Goal: Information Seeking & Learning: Learn about a topic

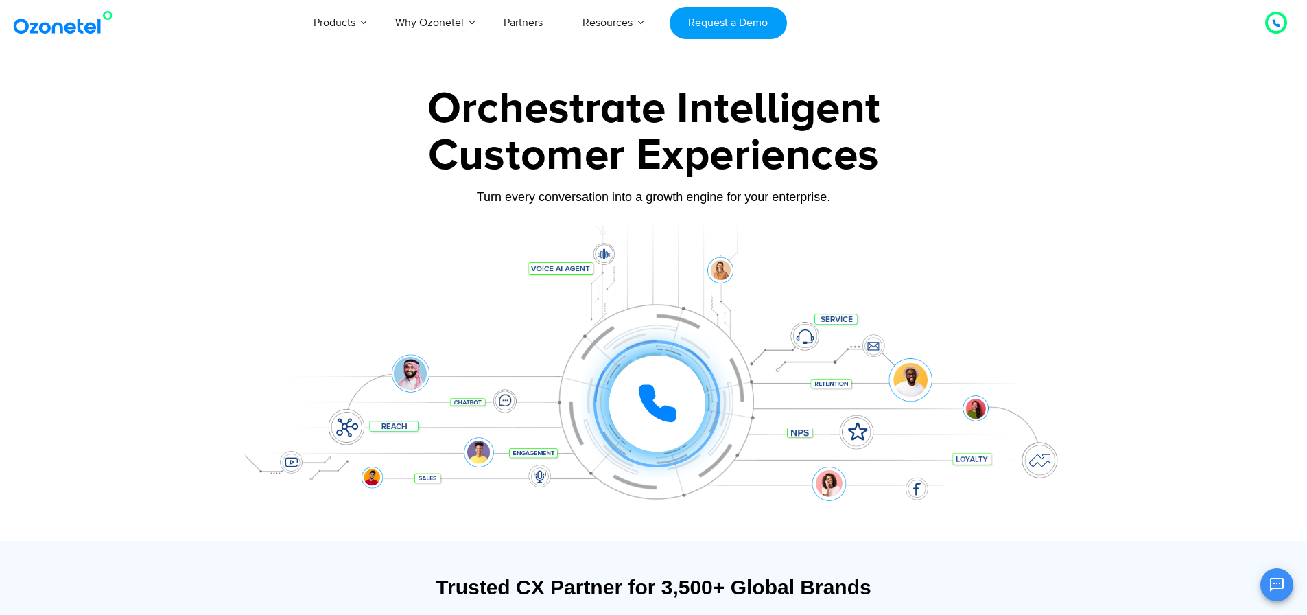
click at [1061, 225] on div at bounding box center [654, 383] width 858 height 316
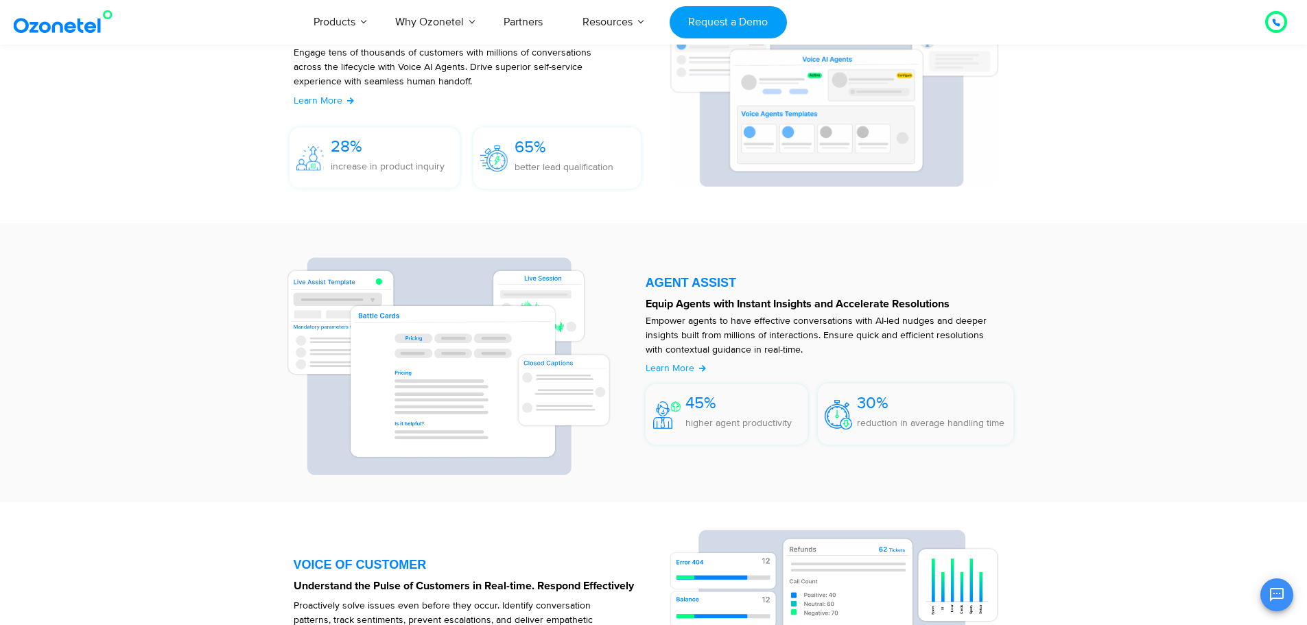
scroll to position [1716, 0]
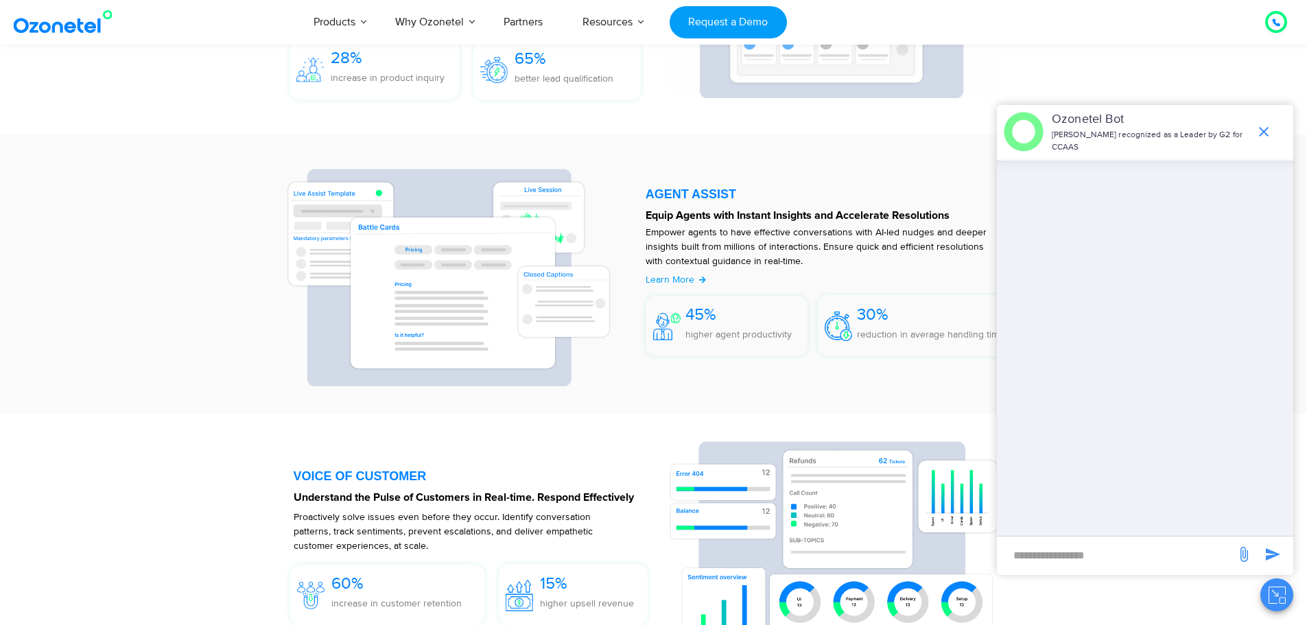
click at [1265, 129] on icon "end chat or minimize" at bounding box center [1264, 132] width 16 height 16
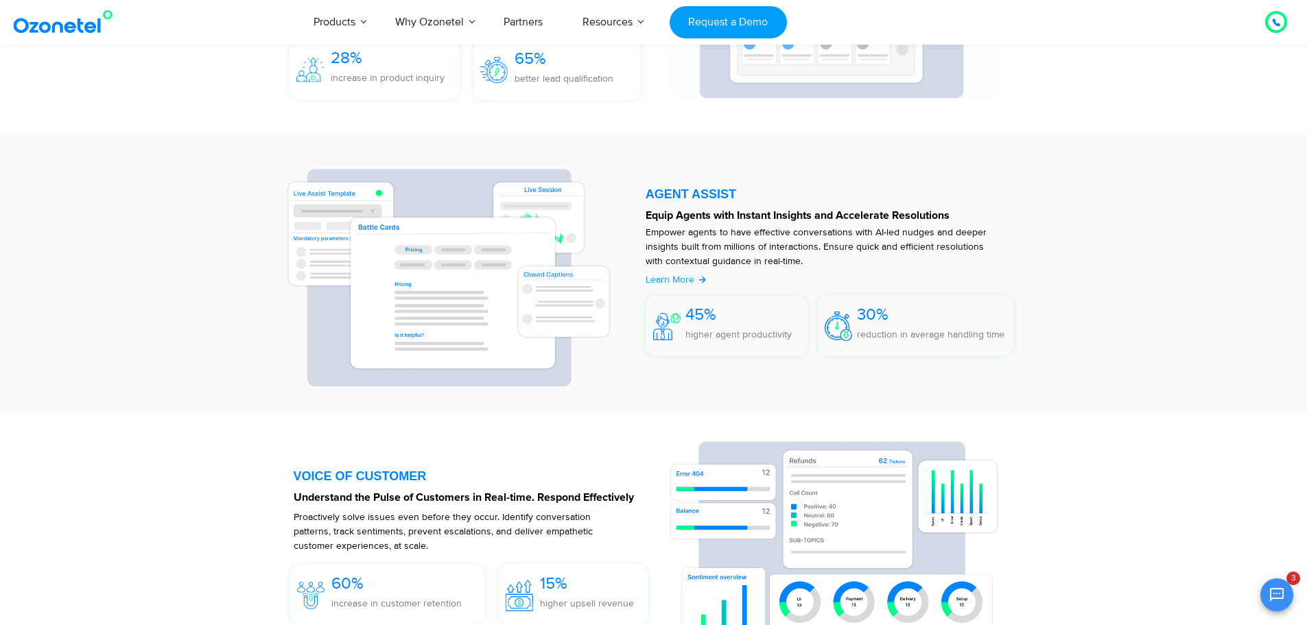
click at [1276, 27] on icon at bounding box center [1276, 23] width 8 height 8
click at [1276, 24] on icon at bounding box center [1276, 22] width 7 height 7
click at [1184, 60] on section "VOICE AI AGENTS Drive Cohesive Experiences at Scale, with a Human Touch Engage …" at bounding box center [653, 13] width 1307 height 242
click at [1274, 21] on icon at bounding box center [1276, 22] width 7 height 7
click at [1185, 66] on section "VOICE AI AGENTS Drive Cohesive Experiences at Scale, with a Human Touch Engage …" at bounding box center [653, 13] width 1307 height 242
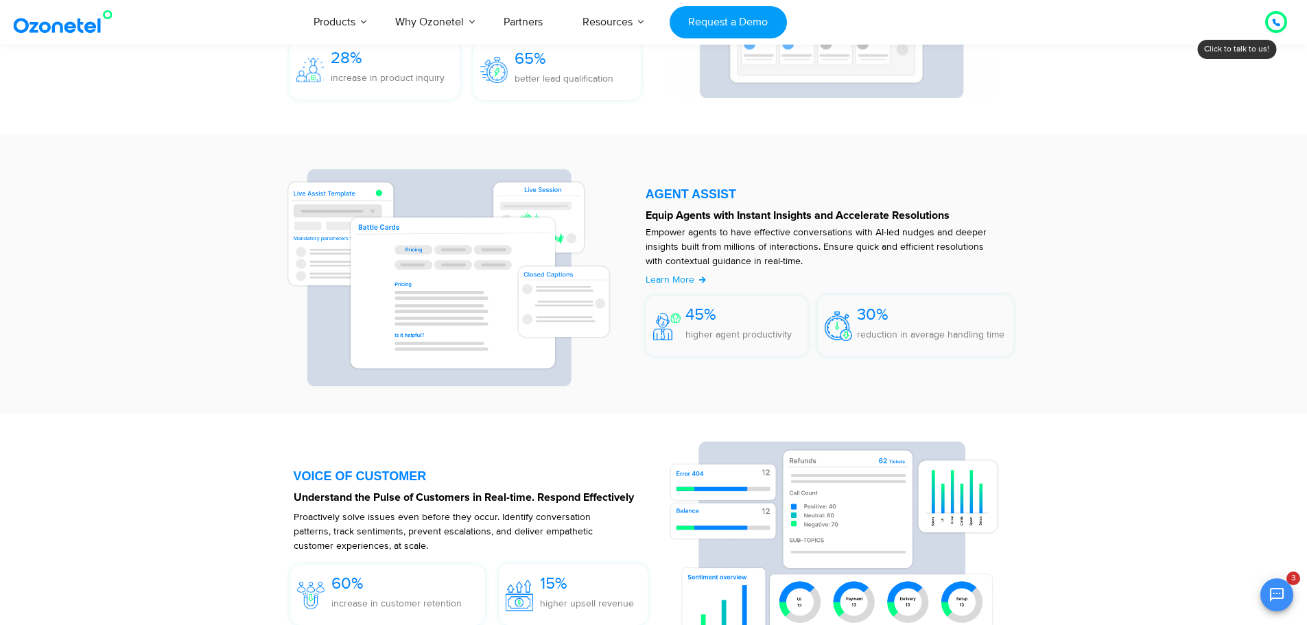
click at [1278, 22] on icon at bounding box center [1276, 23] width 8 height 8
drag, startPoint x: 1194, startPoint y: 85, endPoint x: 1206, endPoint y: 97, distance: 16.5
click at [1279, 23] on icon at bounding box center [1276, 23] width 8 height 8
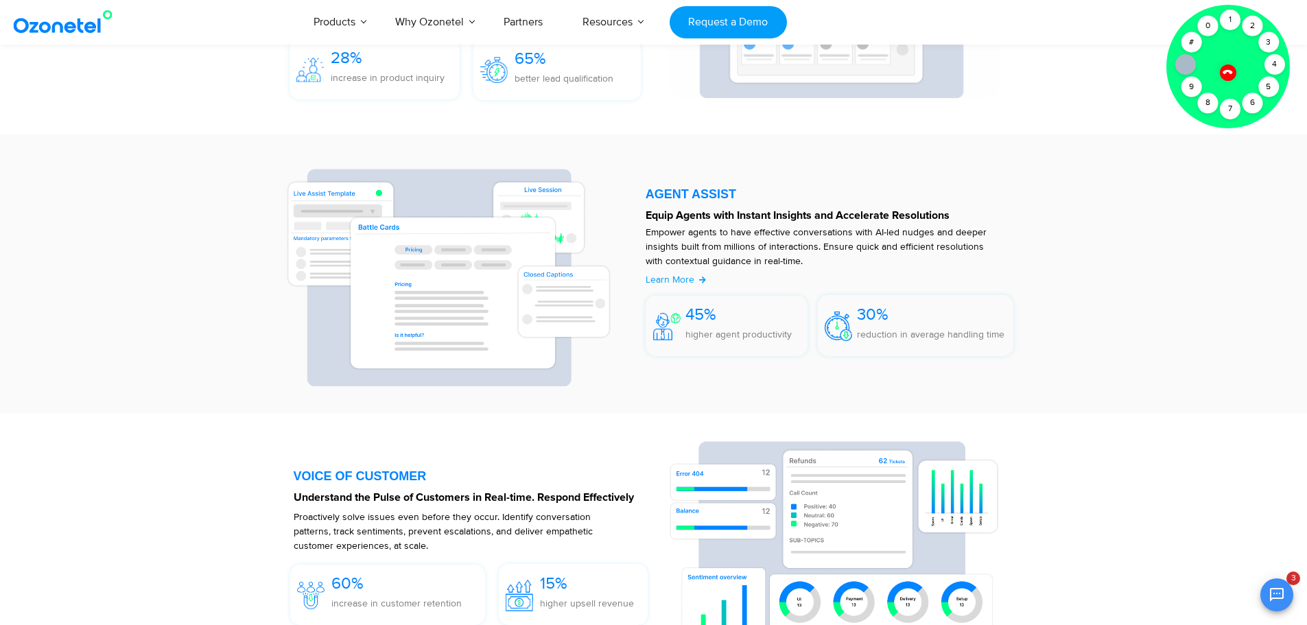
click at [1241, 101] on div at bounding box center [1229, 67] width 124 height 124
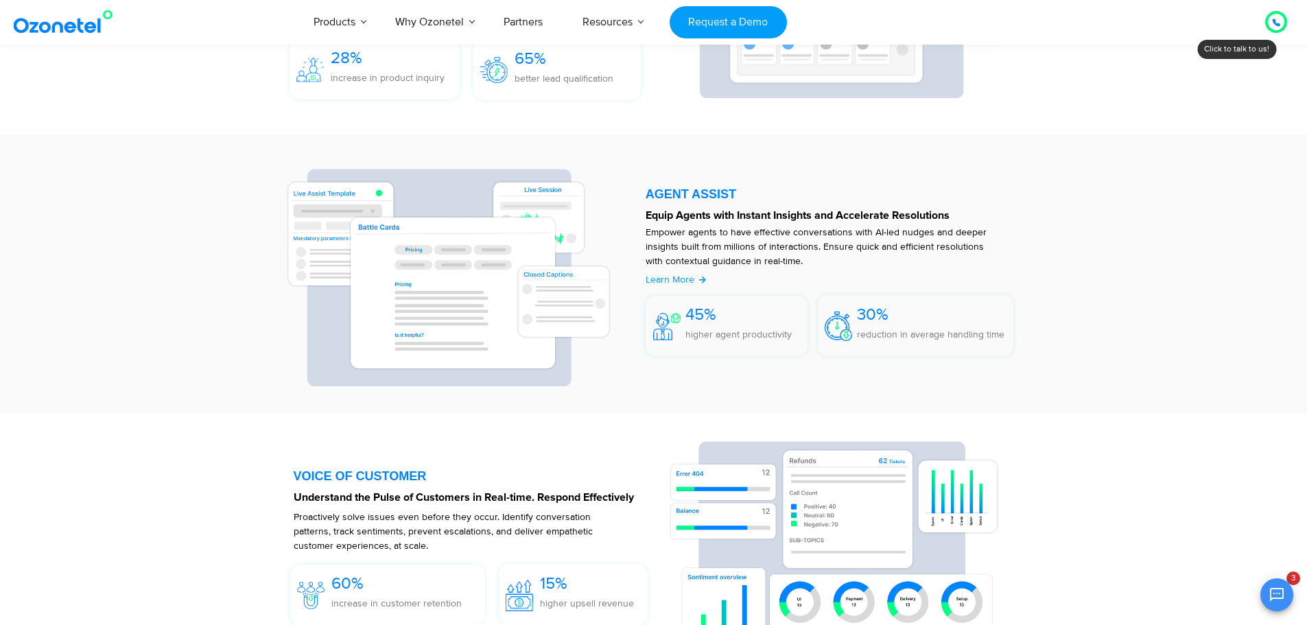
click at [1254, 102] on section "VOICE AI AGENTS Drive Cohesive Experiences at Scale, with a Human Touch Engage …" at bounding box center [653, 13] width 1307 height 242
click at [1278, 20] on icon at bounding box center [1276, 23] width 8 height 8
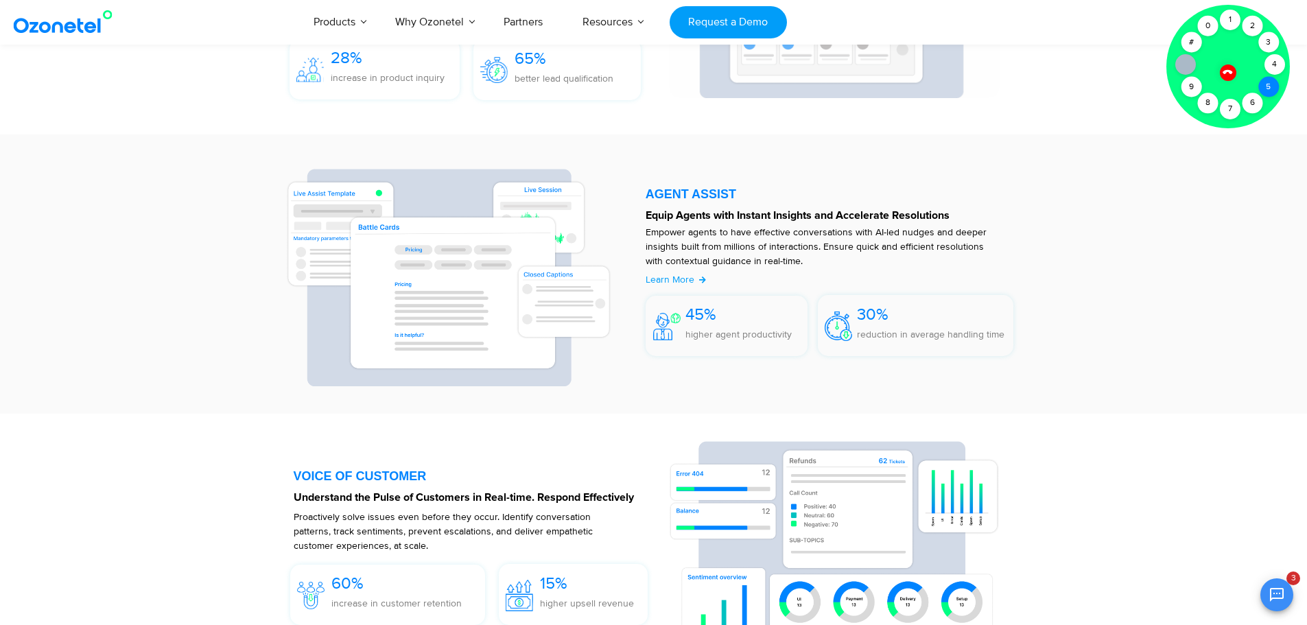
click at [1272, 86] on div "5" at bounding box center [1269, 87] width 21 height 21
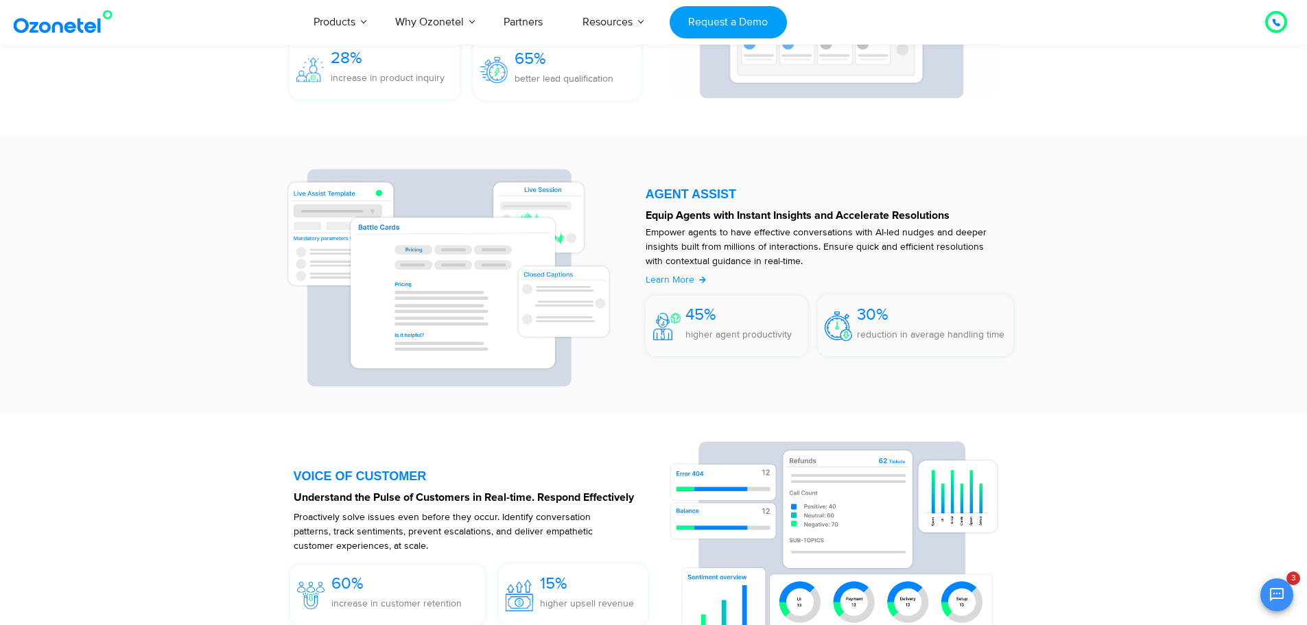
click at [1274, 22] on icon at bounding box center [1276, 22] width 7 height 7
click at [1276, 22] on div "Click to talk to us! Call ended [PHONE_NUMBER]" at bounding box center [1276, 22] width 0 height 0
click at [1274, 25] on icon at bounding box center [1276, 23] width 8 height 8
click at [1282, 16] on div at bounding box center [1276, 22] width 16 height 16
click section "VOICE AI AGENTS Drive Cohesive Experiences at Scale, with a Human Touch Engage …"
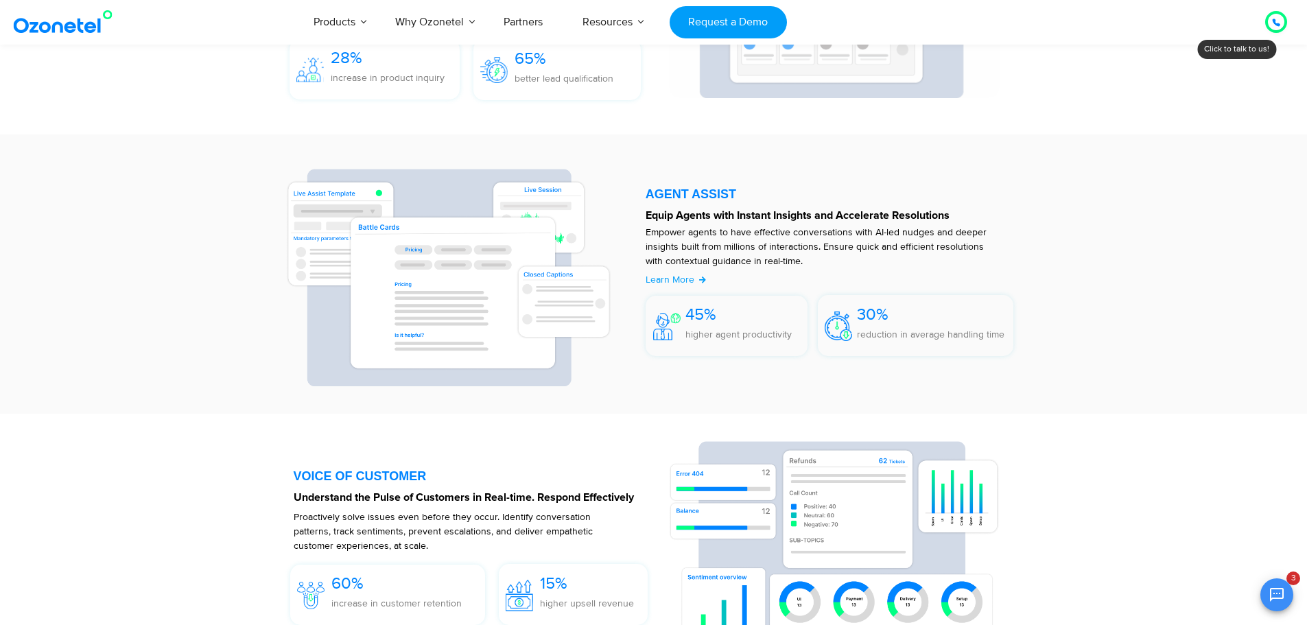
click div
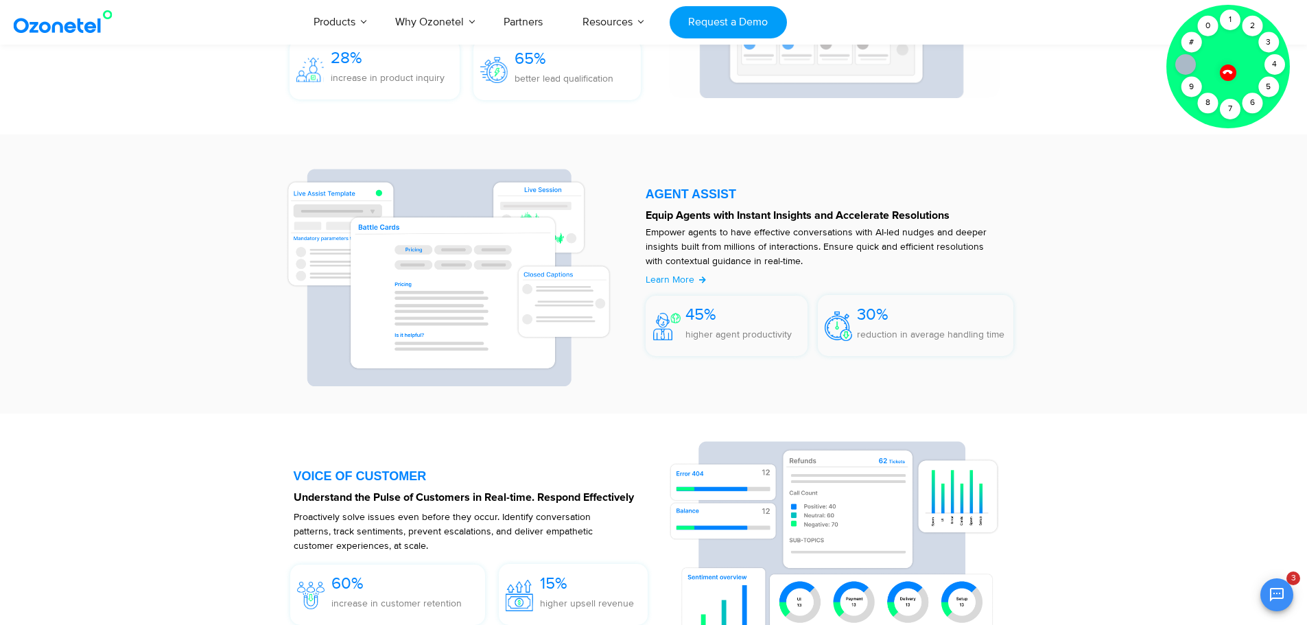
click div
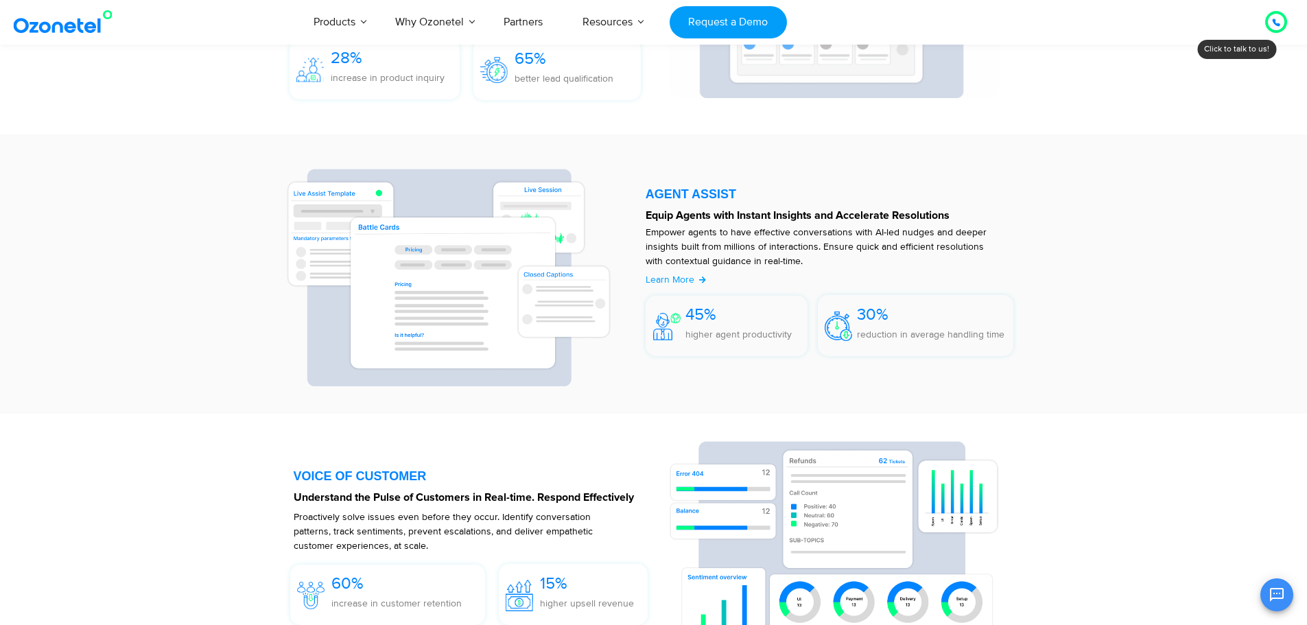
click at [1278, 23] on icon at bounding box center [1276, 23] width 8 height 8
click at [1267, 26] on div at bounding box center [1276, 22] width 22 height 22
click at [1206, 272] on section "AGENT ASSIST Equip Agents with Instant Insights and Accelerate Resolutions Empo…" at bounding box center [653, 273] width 1307 height 279
click at [1272, 22] on div at bounding box center [1276, 22] width 16 height 16
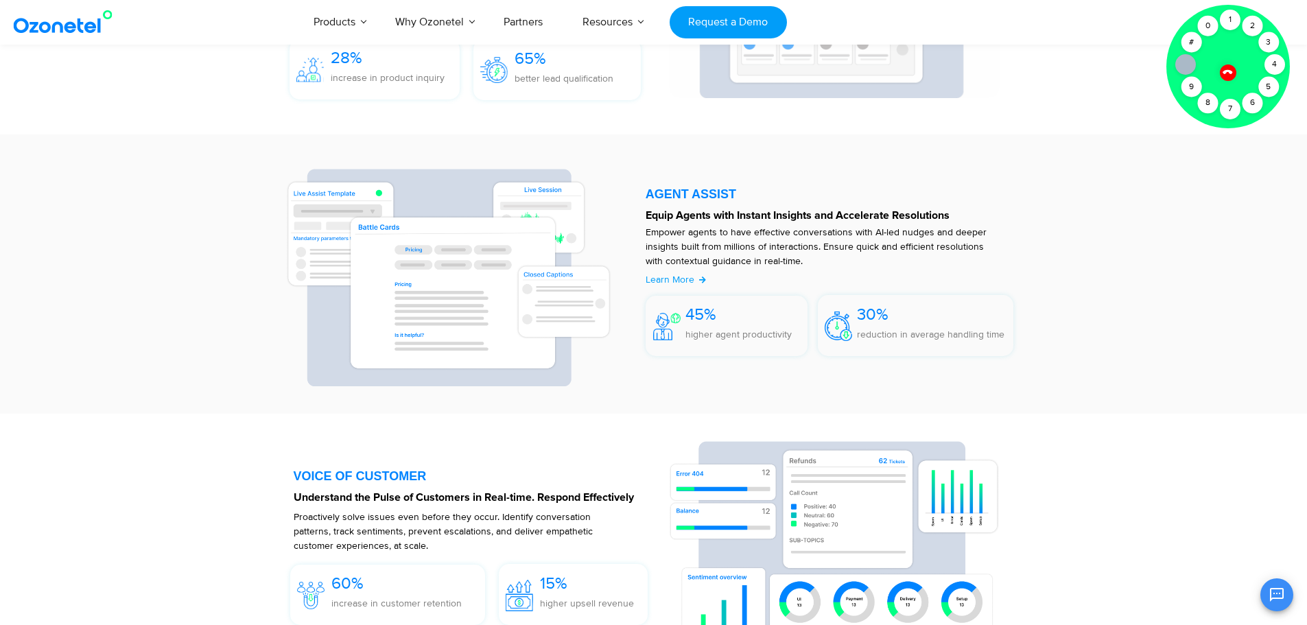
click at [1270, 24] on div at bounding box center [1229, 67] width 124 height 124
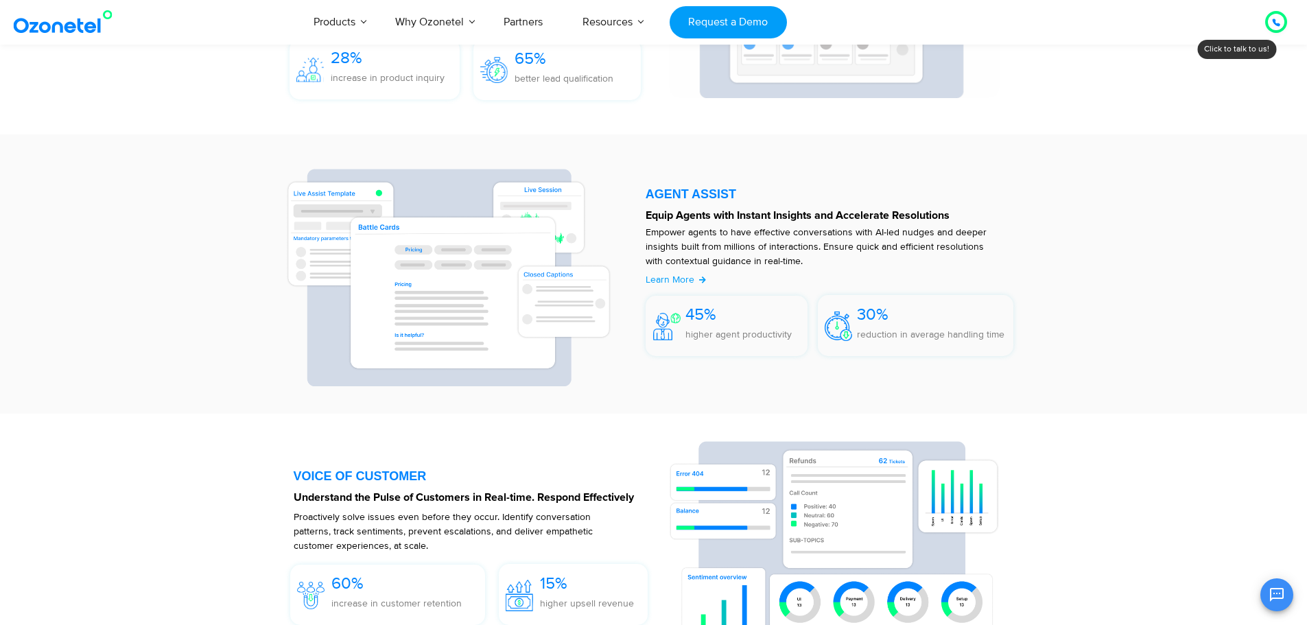
click at [1277, 23] on icon at bounding box center [1276, 23] width 8 height 8
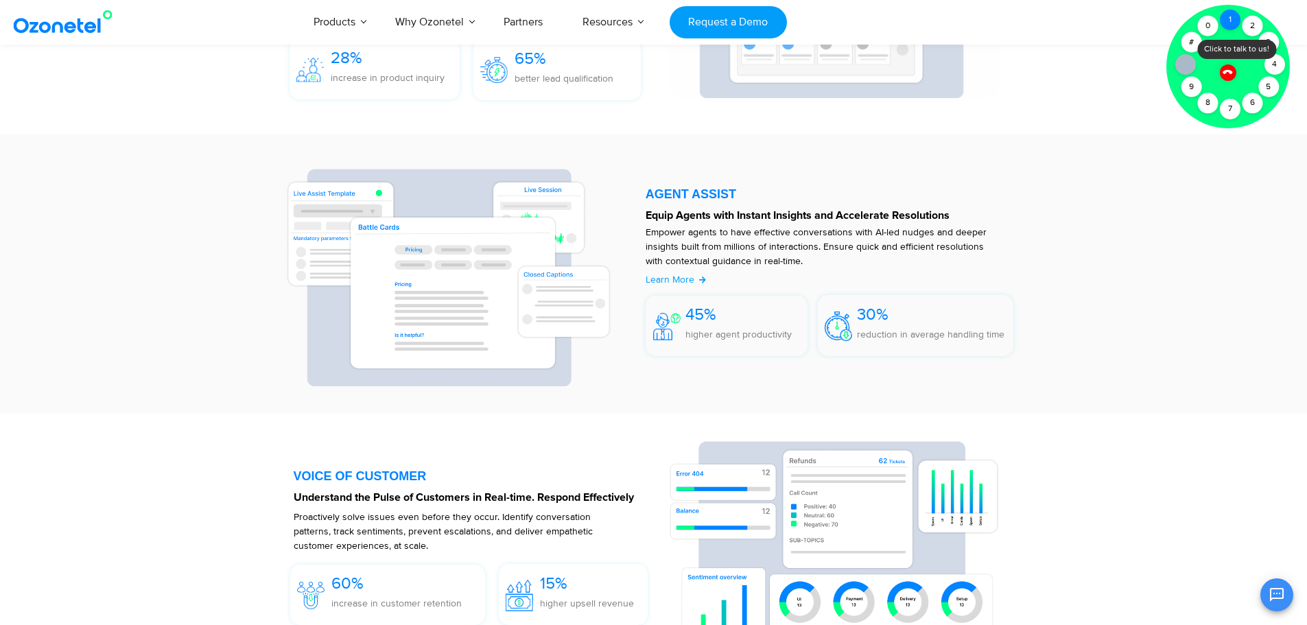
click at [1230, 16] on div "1" at bounding box center [1230, 20] width 21 height 21
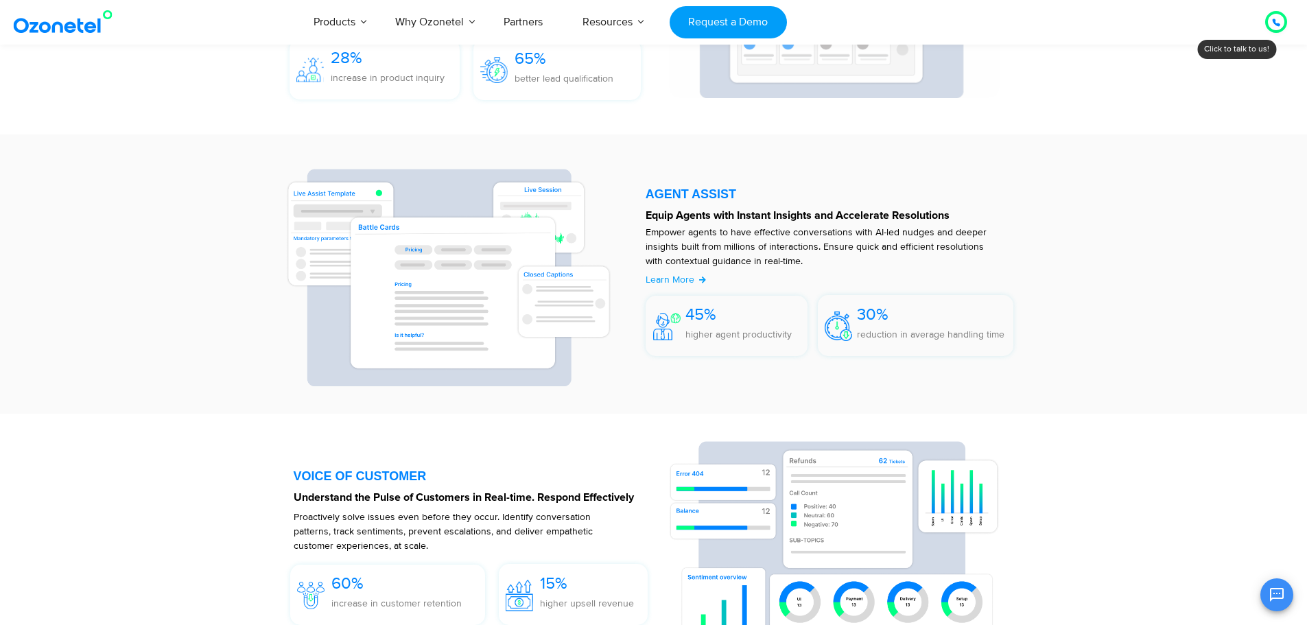
click at [1276, 22] on div "Click to talk to us! Call ended [PHONE_NUMBER]" at bounding box center [1276, 22] width 0 height 0
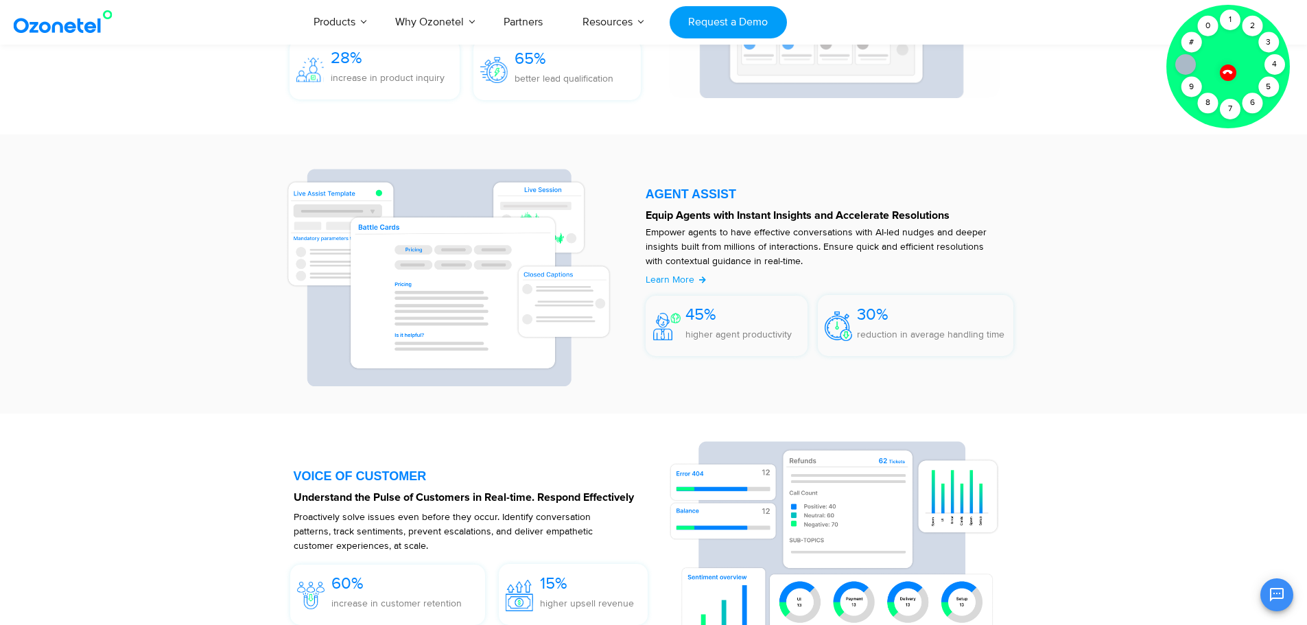
click at [1250, 52] on div at bounding box center [1229, 67] width 124 height 124
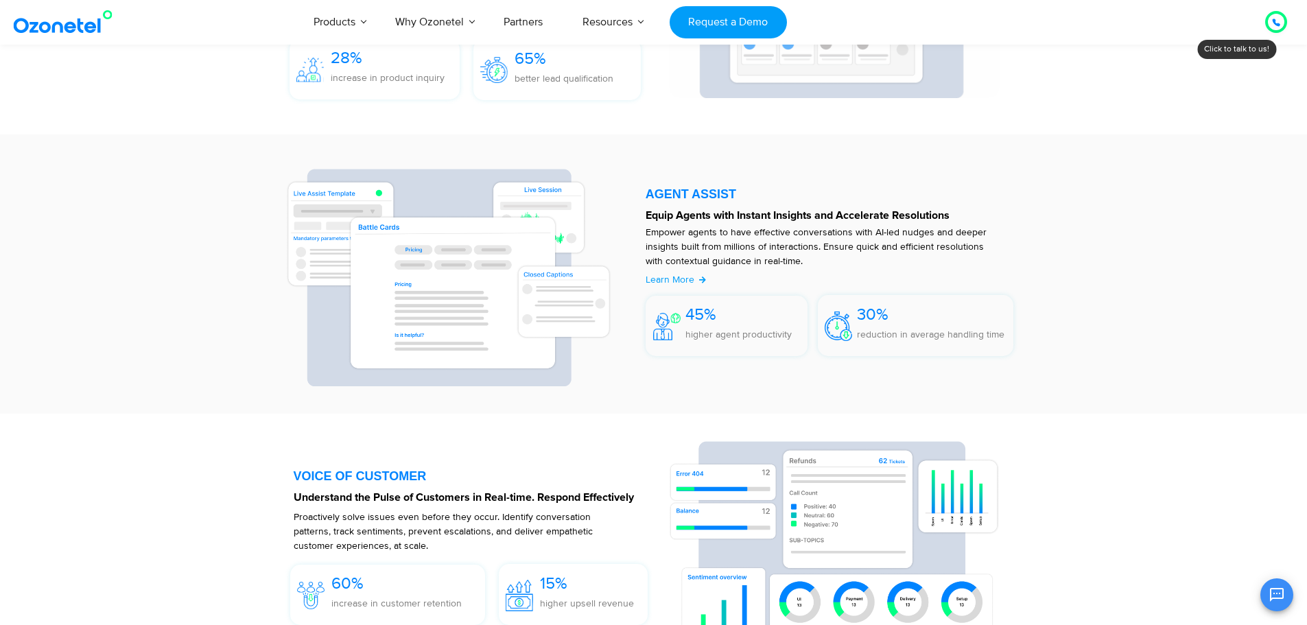
click at [1237, 76] on section "VOICE AI AGENTS Drive Cohesive Experiences at Scale, with a Human Touch Engage …" at bounding box center [653, 13] width 1307 height 242
click at [1270, 19] on div at bounding box center [1276, 22] width 16 height 16
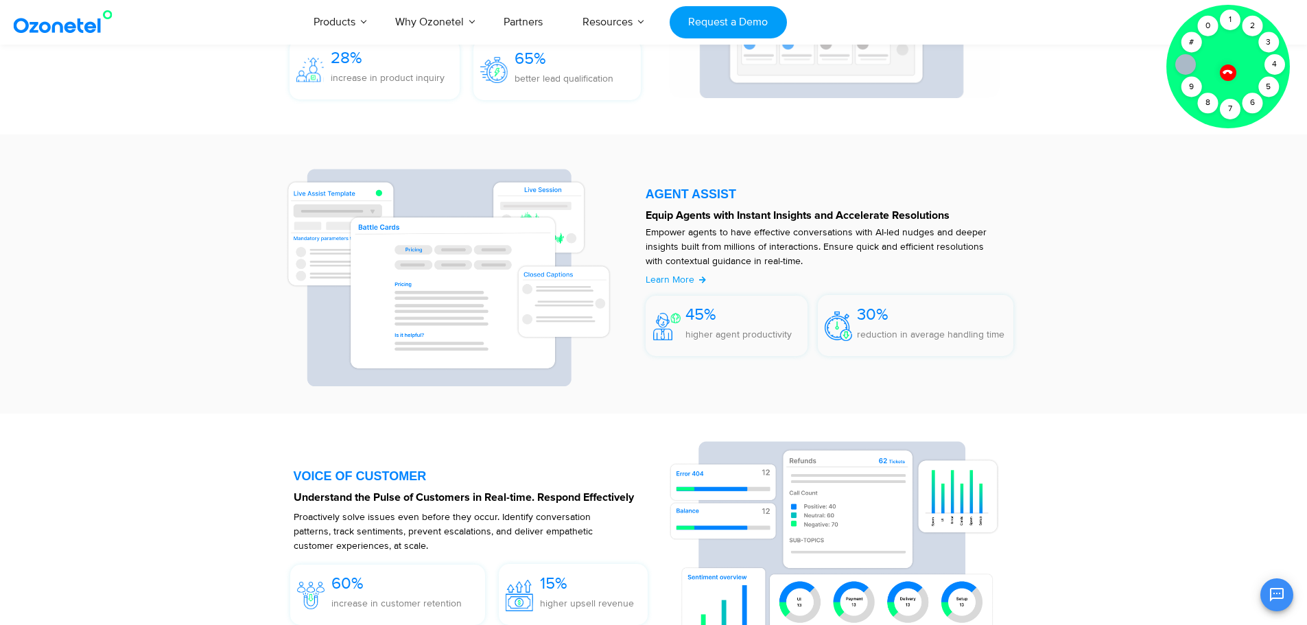
drag, startPoint x: 1228, startPoint y: 64, endPoint x: 1231, endPoint y: 72, distance: 8.9
click at [1228, 65] on div at bounding box center [1228, 72] width 23 height 23
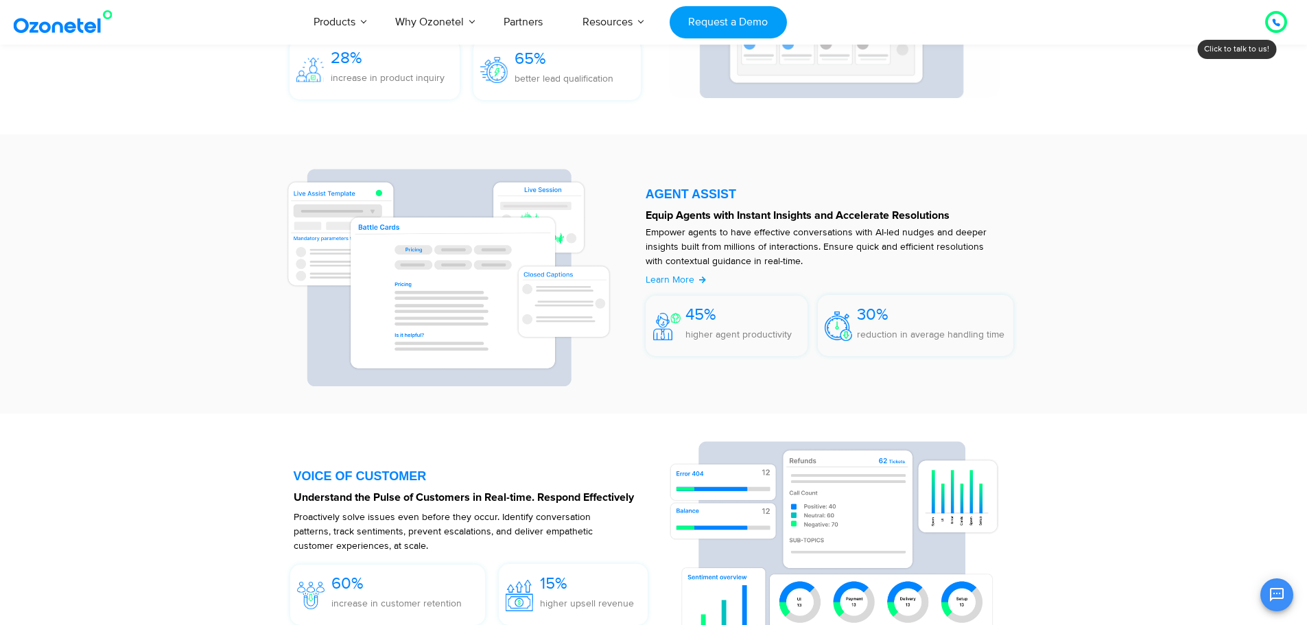
click at [1270, 19] on div at bounding box center [1276, 22] width 16 height 16
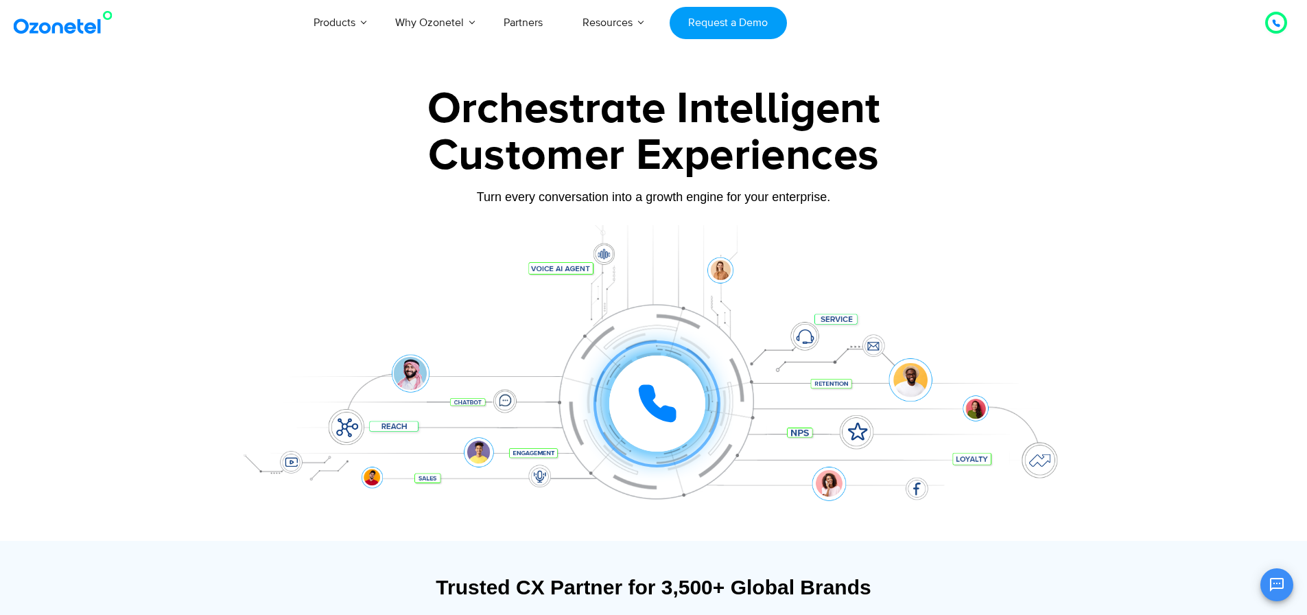
click at [1243, 270] on div at bounding box center [653, 306] width 1307 height 467
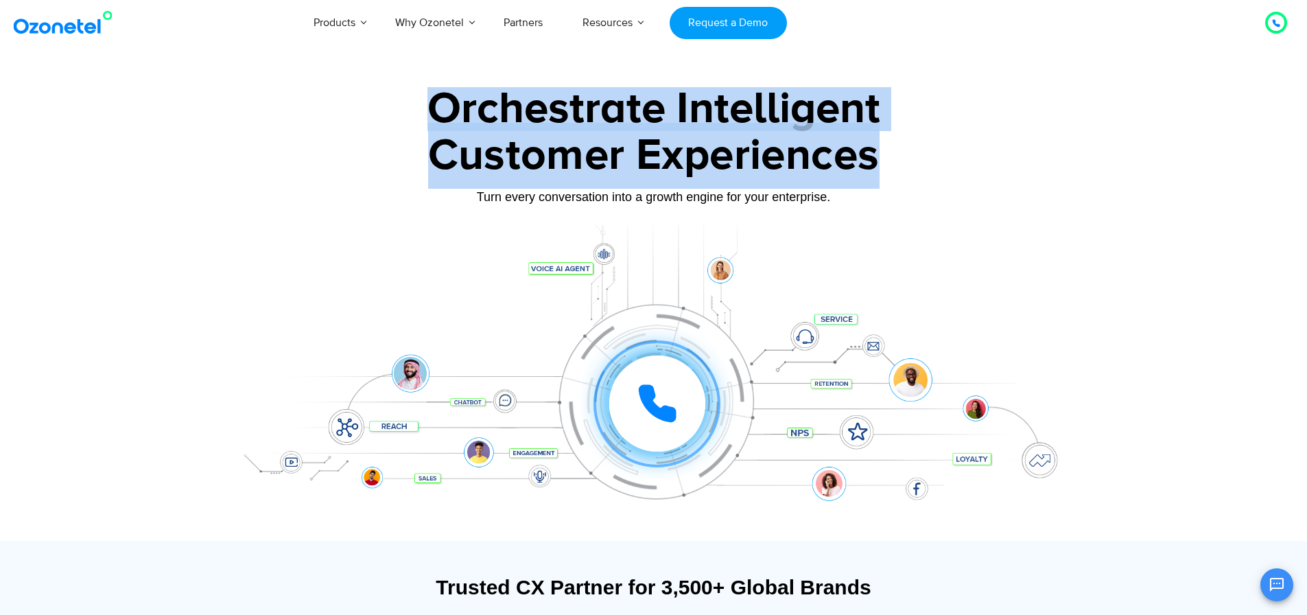
drag, startPoint x: 426, startPoint y: 113, endPoint x: 898, endPoint y: 159, distance: 474.4
click at [898, 159] on div "Orchestrate Intelligent Customer Experiences Turn every conversation into a gro…" at bounding box center [654, 314] width 858 height 454
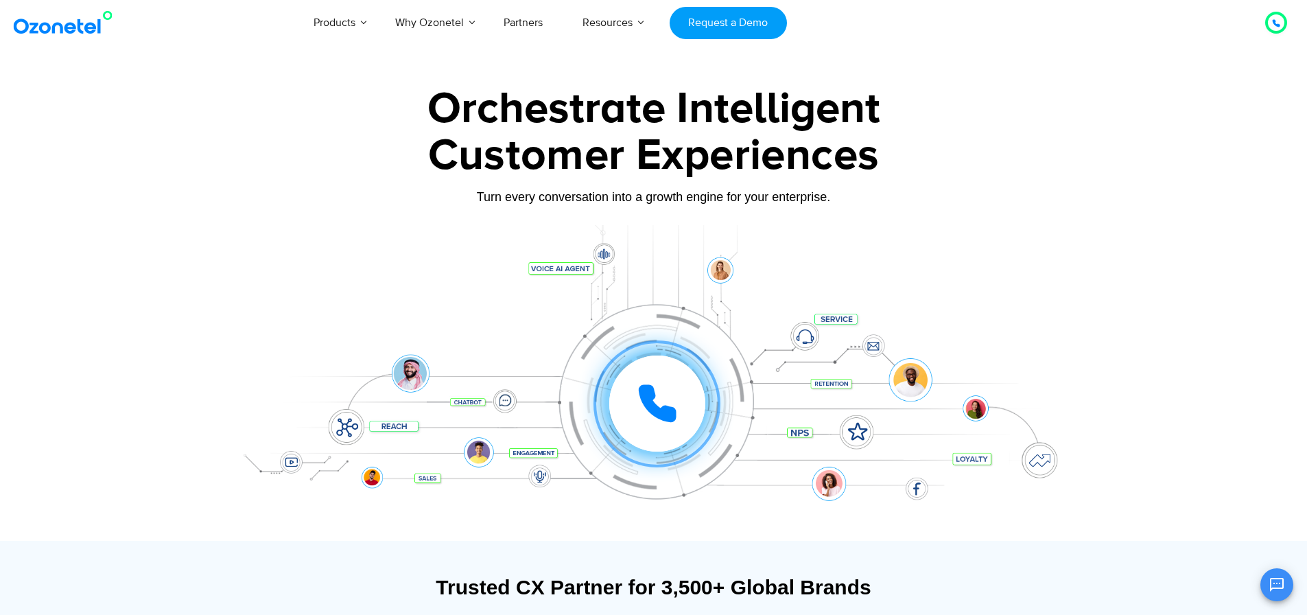
click at [324, 190] on div "Turn every conversation into a growth engine for your enterprise." at bounding box center [654, 196] width 858 height 15
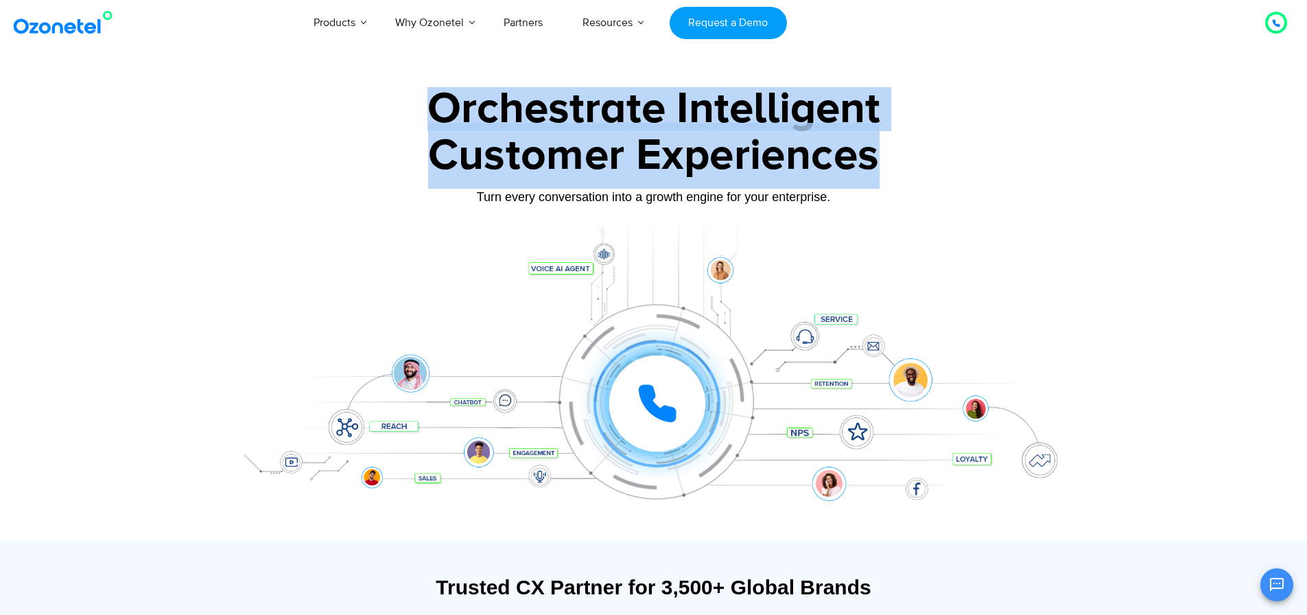
drag, startPoint x: 426, startPoint y: 97, endPoint x: 905, endPoint y: 169, distance: 484.5
click at [905, 169] on div "Orchestrate Intelligent Customer Experiences Turn every conversation into a gro…" at bounding box center [654, 314] width 858 height 454
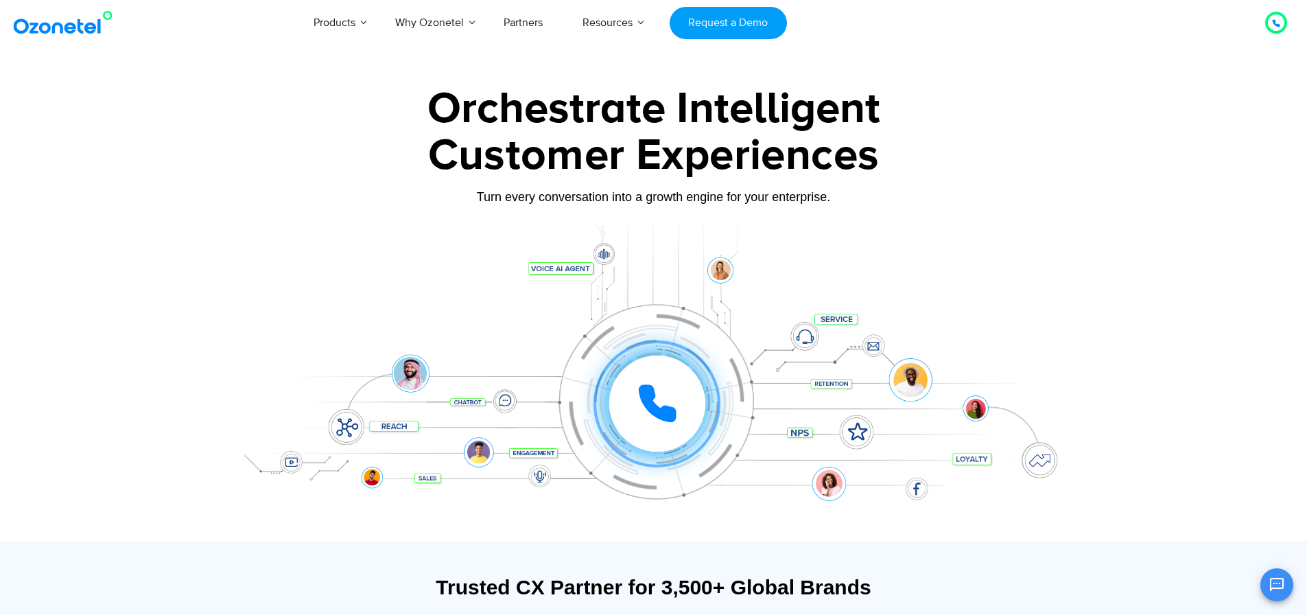
click at [979, 274] on div "Click to experience it! Call in progress... 1 2 3 4 5 6 7 8 9 # 0" at bounding box center [654, 375] width 858 height 233
click at [942, 213] on div "Orchestrate Intelligent Customer Experiences Turn every conversation into a gro…" at bounding box center [654, 314] width 858 height 454
